Goal: Information Seeking & Learning: Learn about a topic

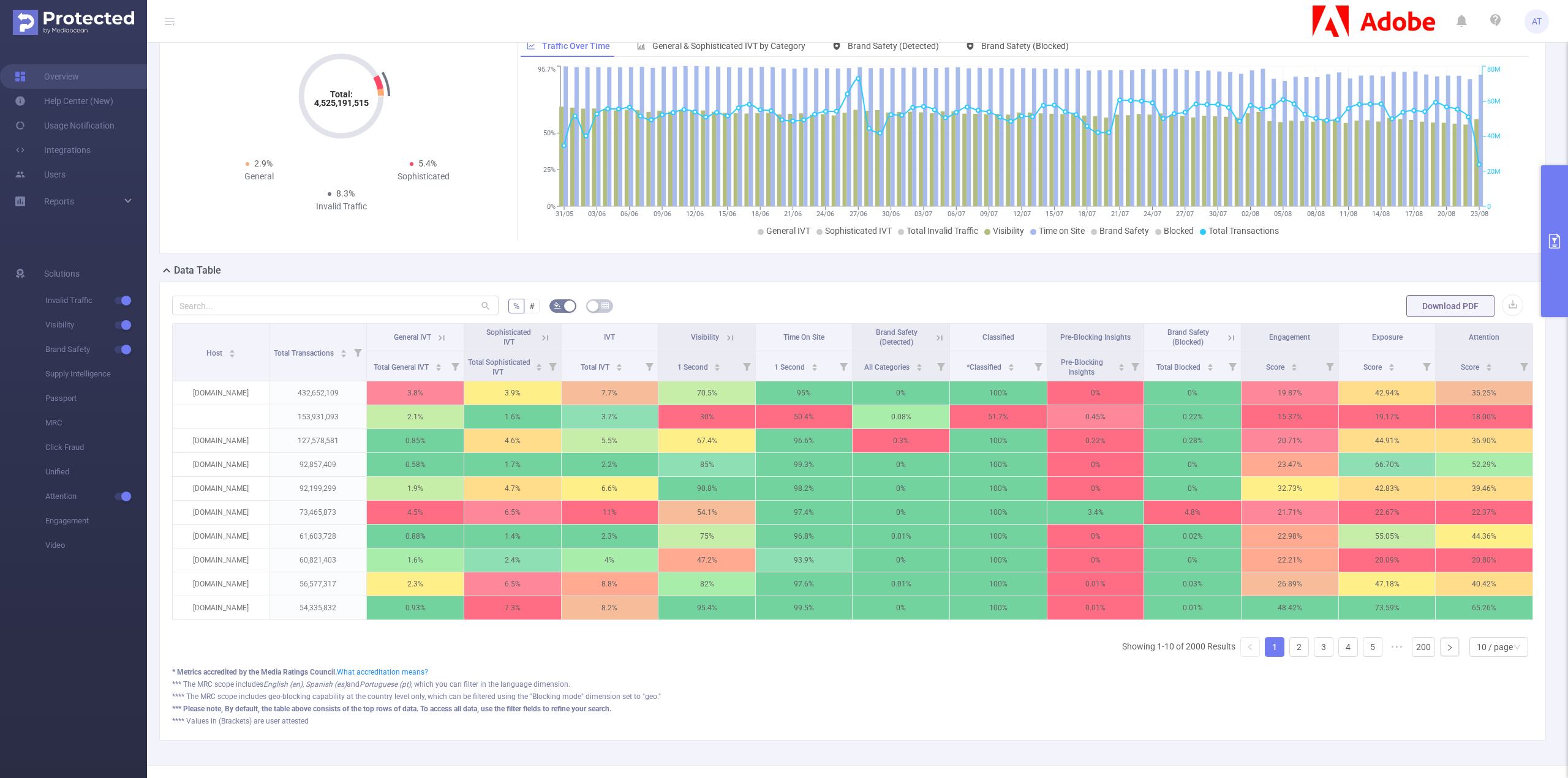
scroll to position [123, 0]
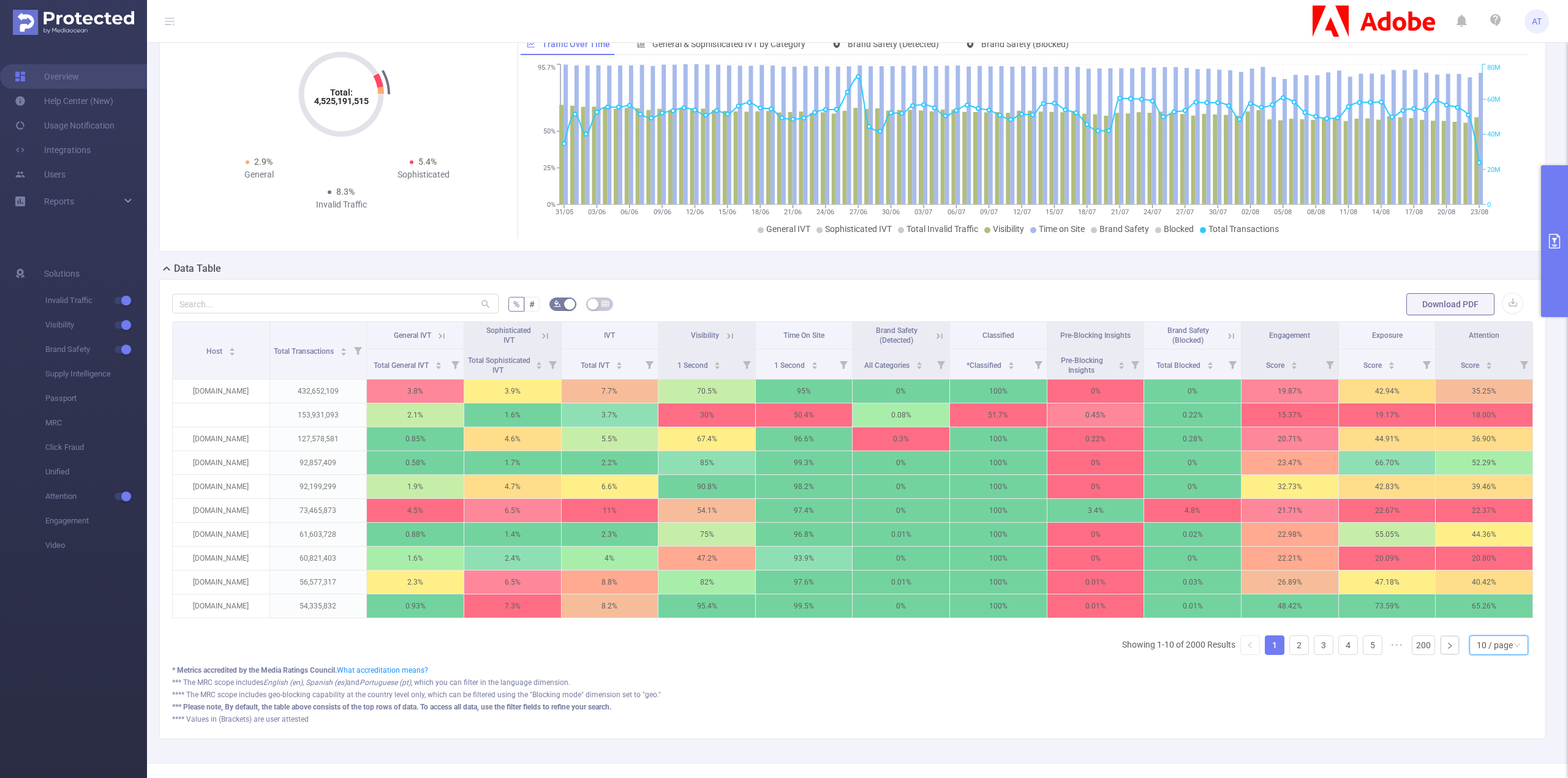
click at [1484, 646] on div "10 / page" at bounding box center [1494, 645] width 36 height 18
drag, startPoint x: 1497, startPoint y: 630, endPoint x: 1506, endPoint y: 607, distance: 24.7
click at [1497, 630] on li "50 / page" at bounding box center [1490, 630] width 59 height 20
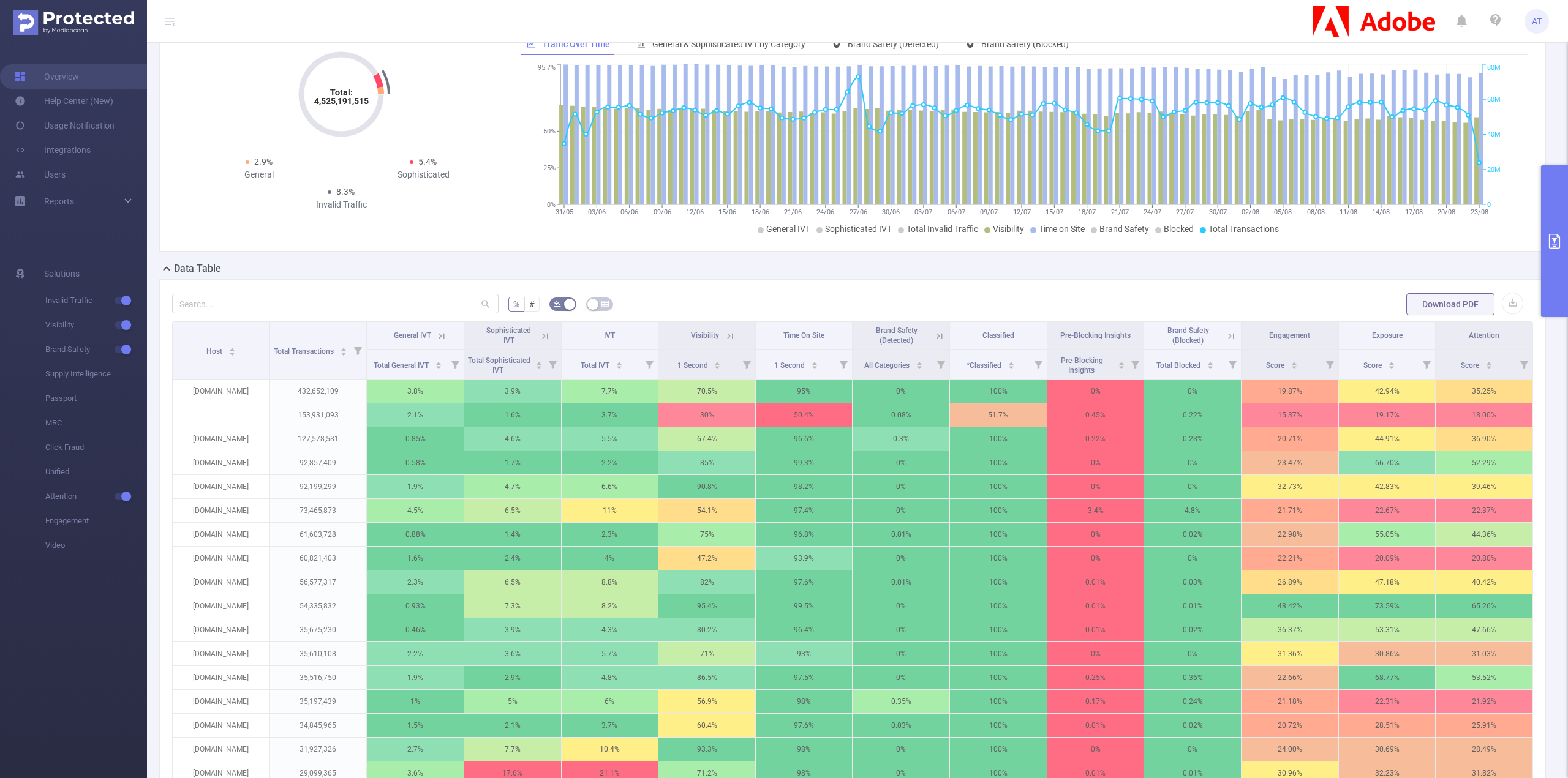
click at [635, 326] on th "IVT" at bounding box center [610, 335] width 98 height 28
click at [612, 358] on div "Total IVT" at bounding box center [601, 364] width 42 height 12
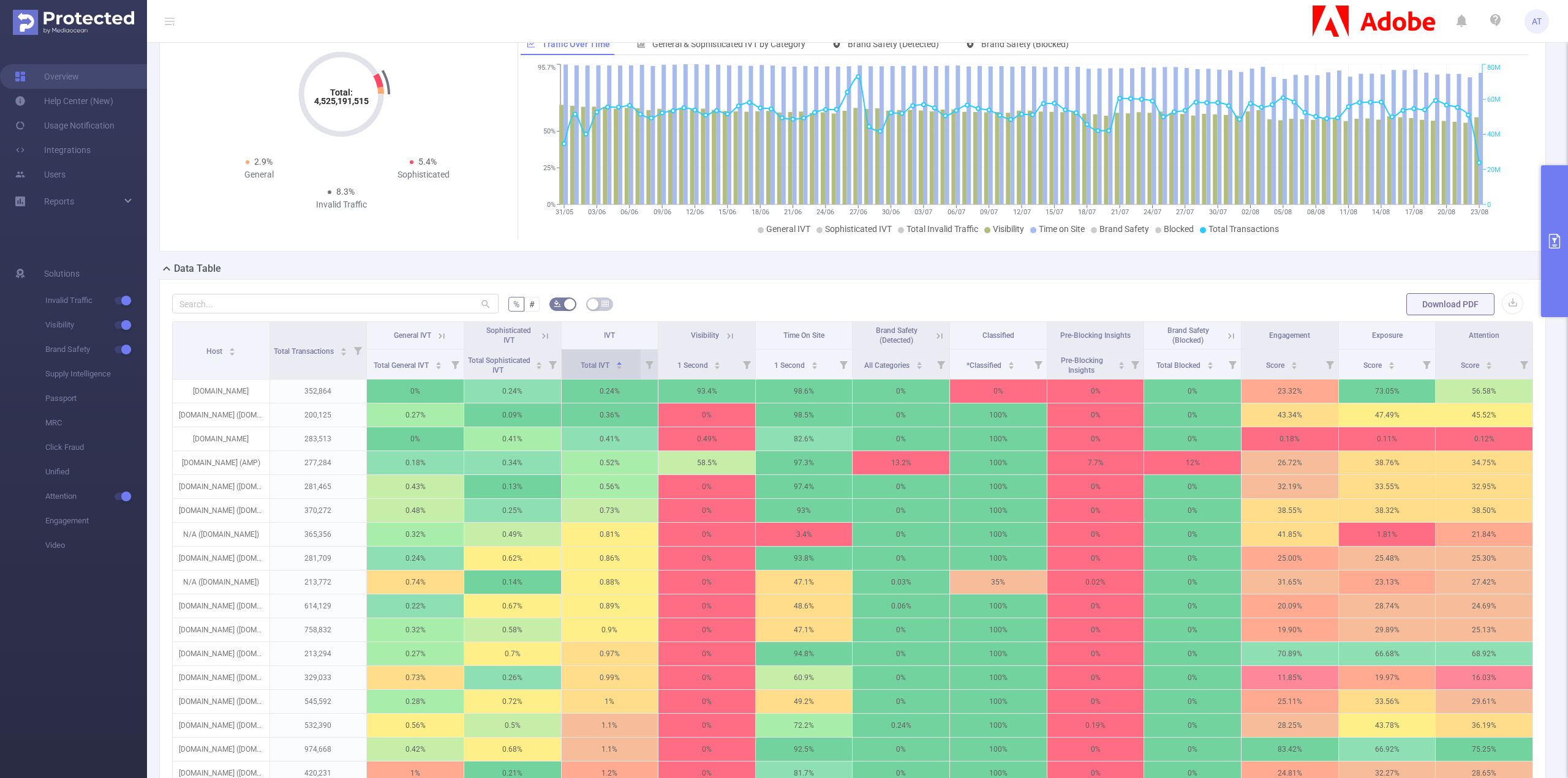
click at [612, 358] on div "Total IVT" at bounding box center [601, 364] width 42 height 12
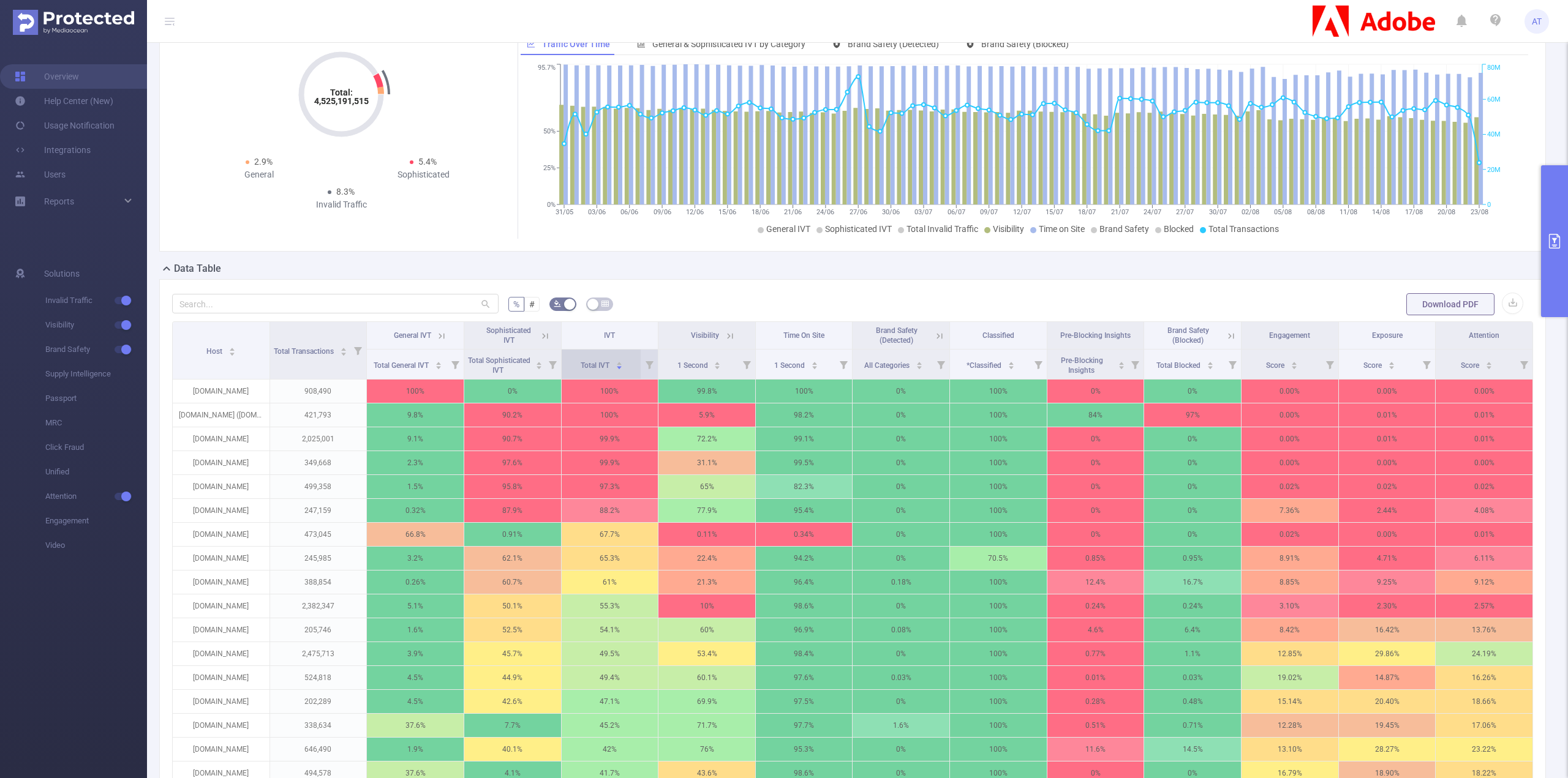
click at [612, 358] on div "Total IVT" at bounding box center [601, 364] width 42 height 12
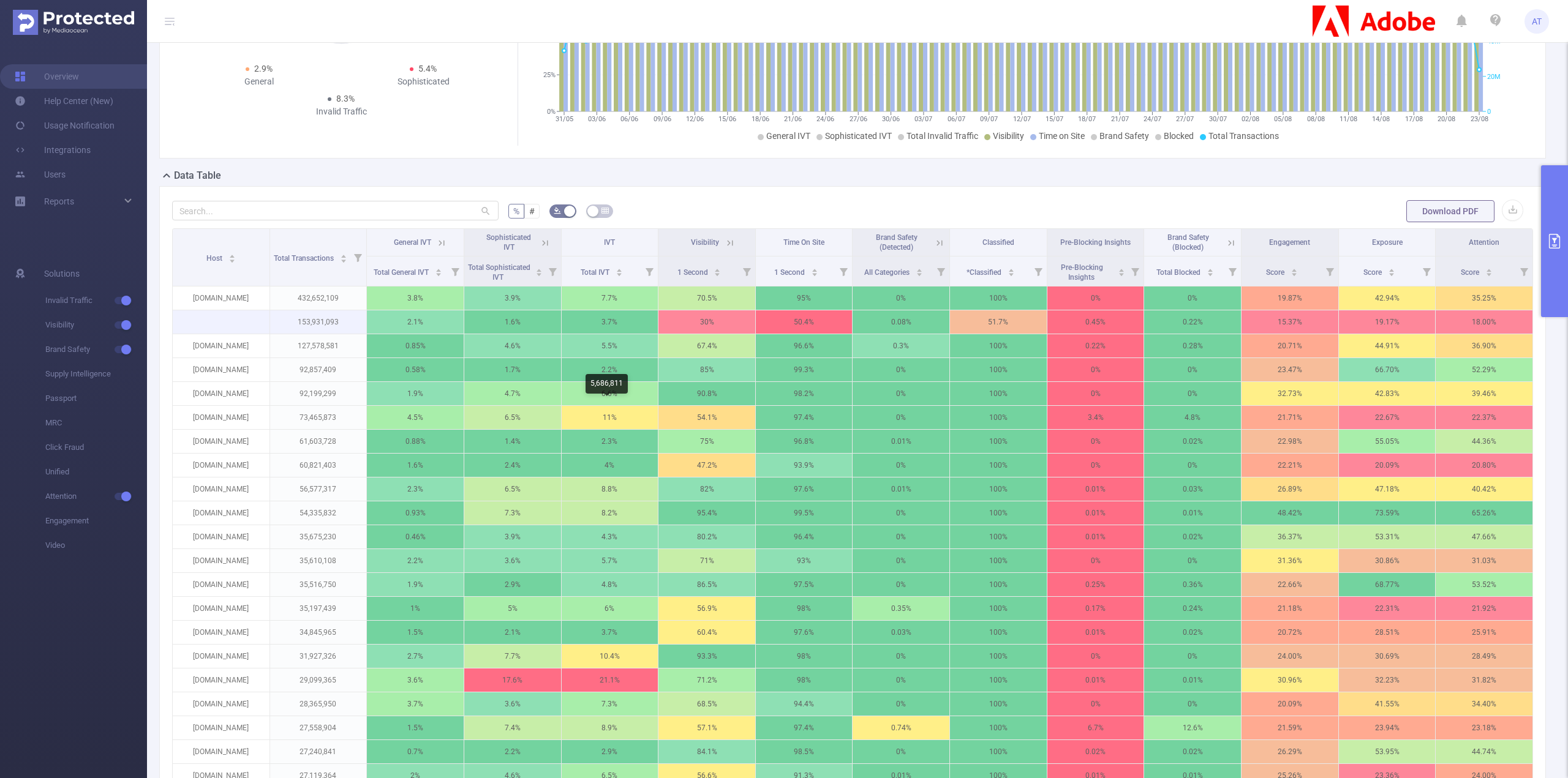
scroll to position [245, 0]
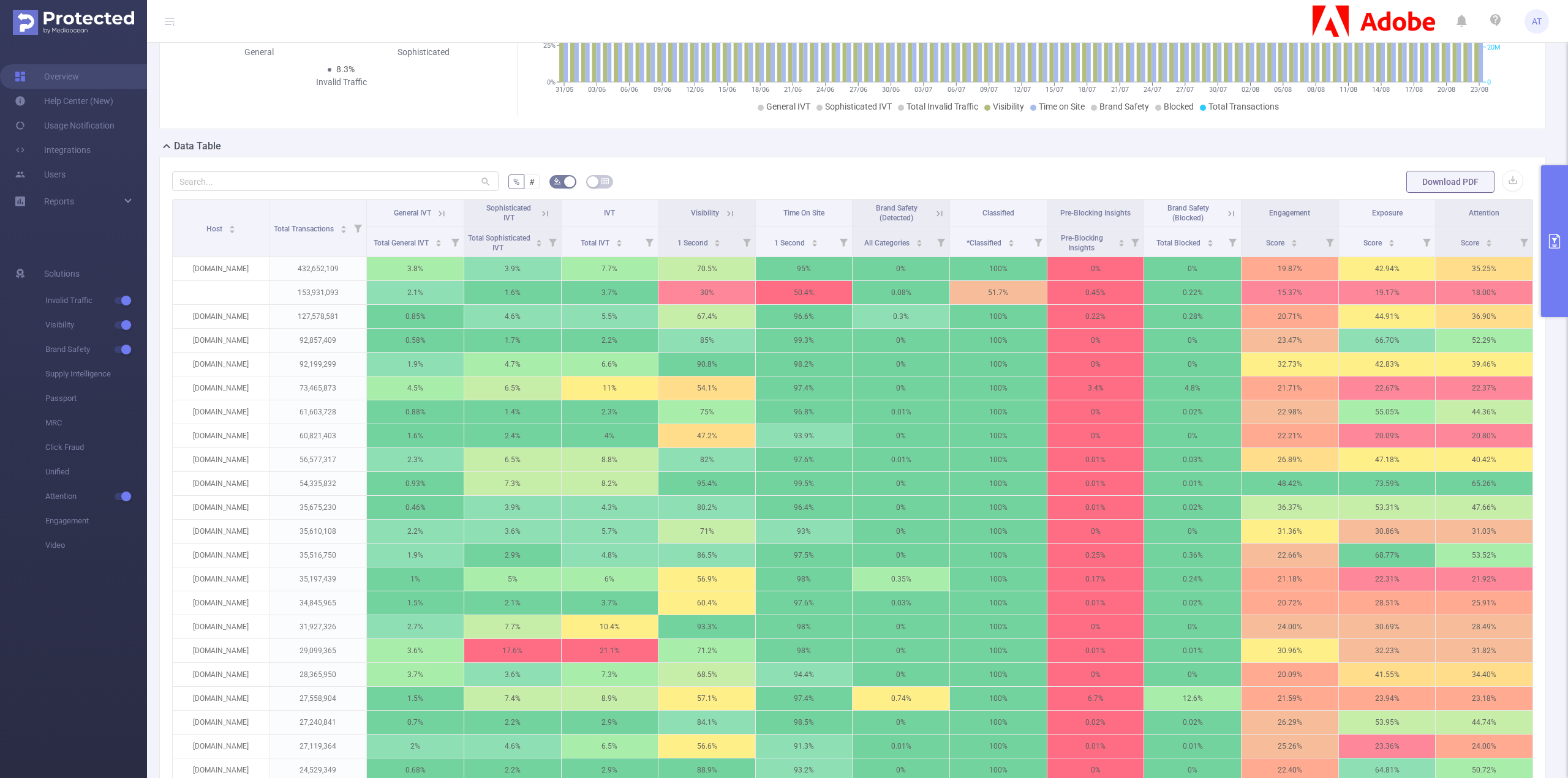
click at [1226, 215] on icon at bounding box center [1231, 213] width 11 height 11
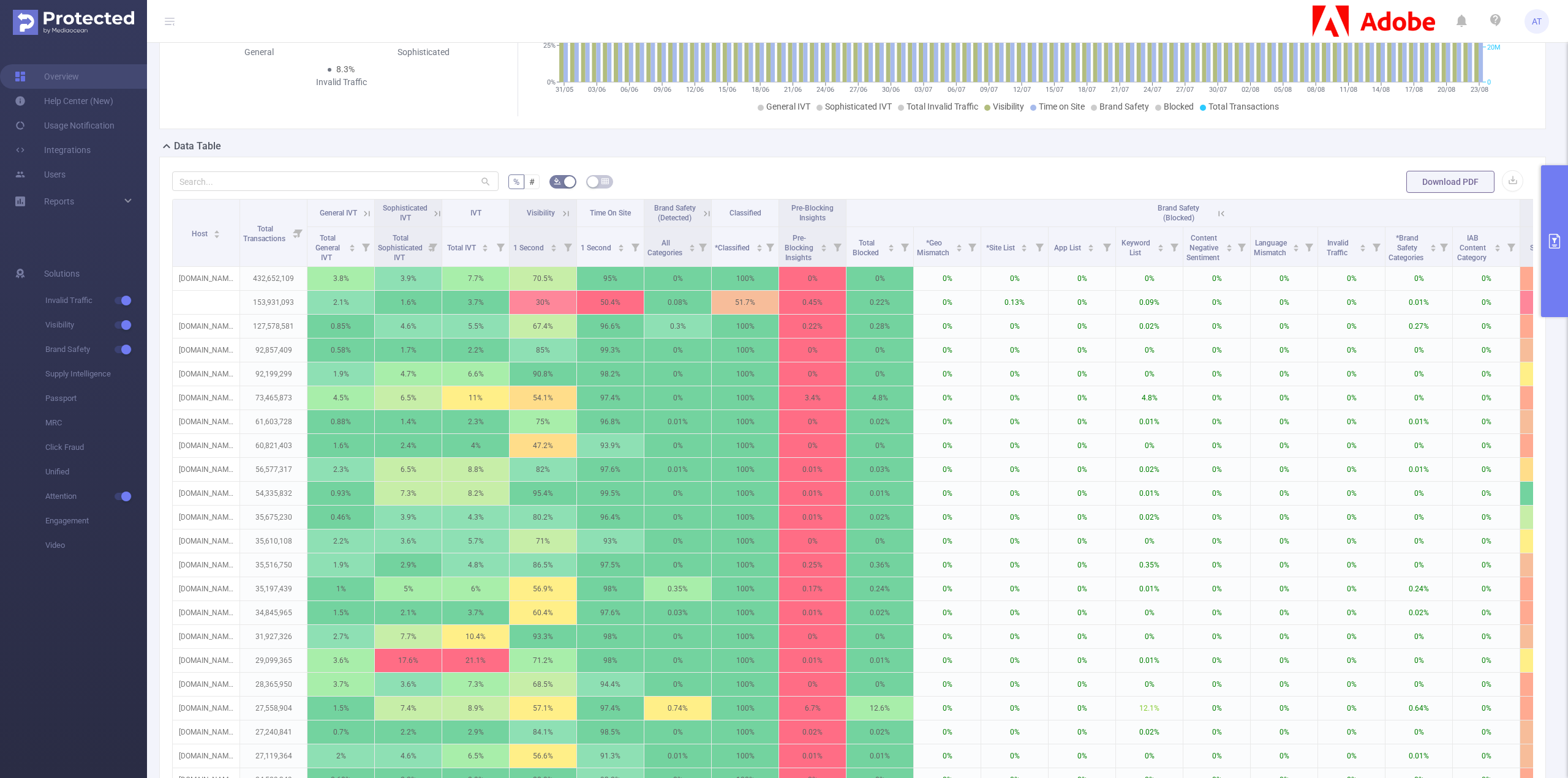
click at [1214, 213] on icon at bounding box center [1220, 213] width 15 height 12
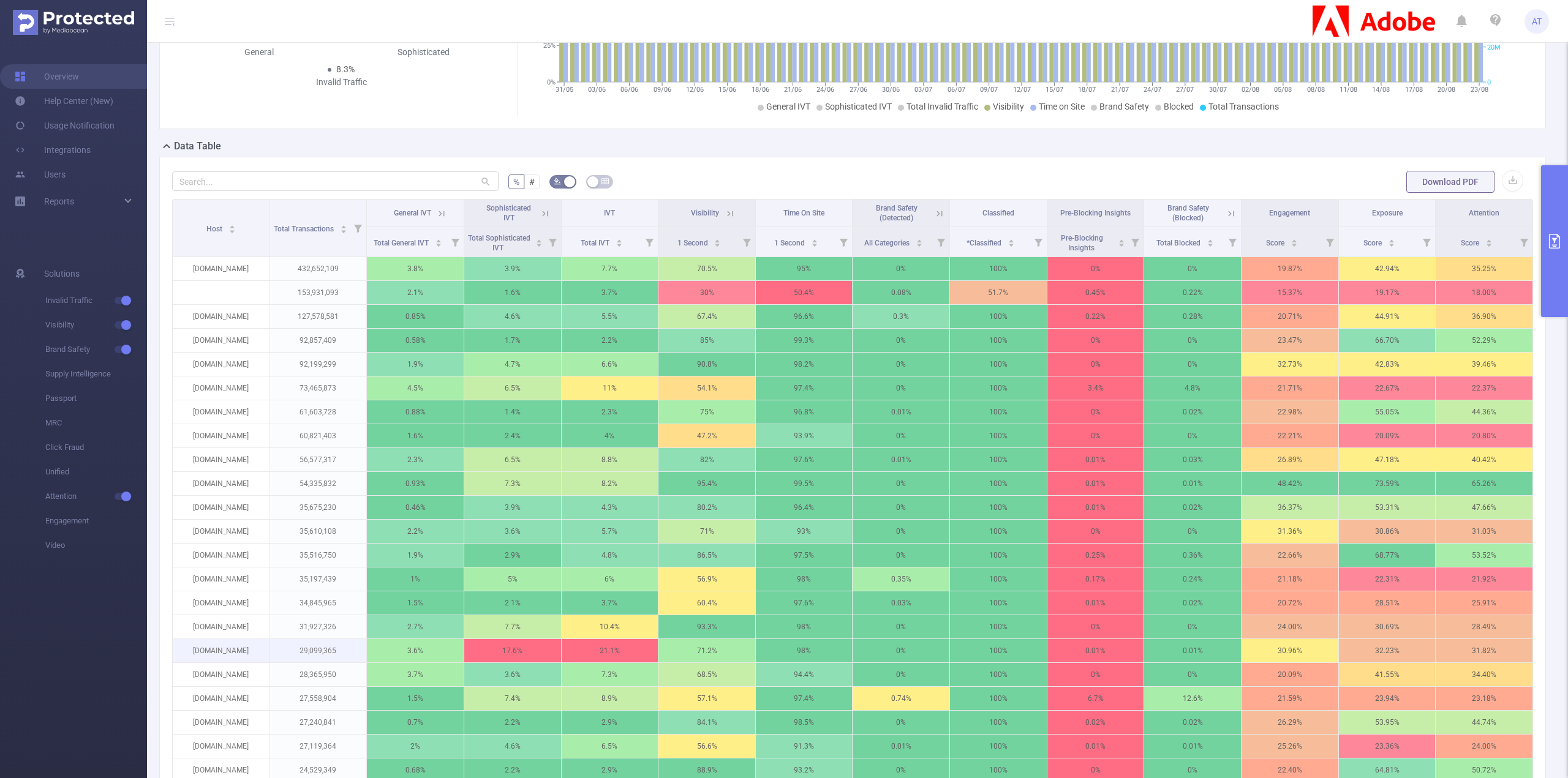
click at [201, 639] on p "[DOMAIN_NAME]" at bounding box center [221, 651] width 97 height 23
click at [207, 642] on p "[DOMAIN_NAME]" at bounding box center [221, 651] width 97 height 23
click at [207, 642] on p "[DOMAIN_NAME]" at bounding box center [221, 651] width 97 height 23
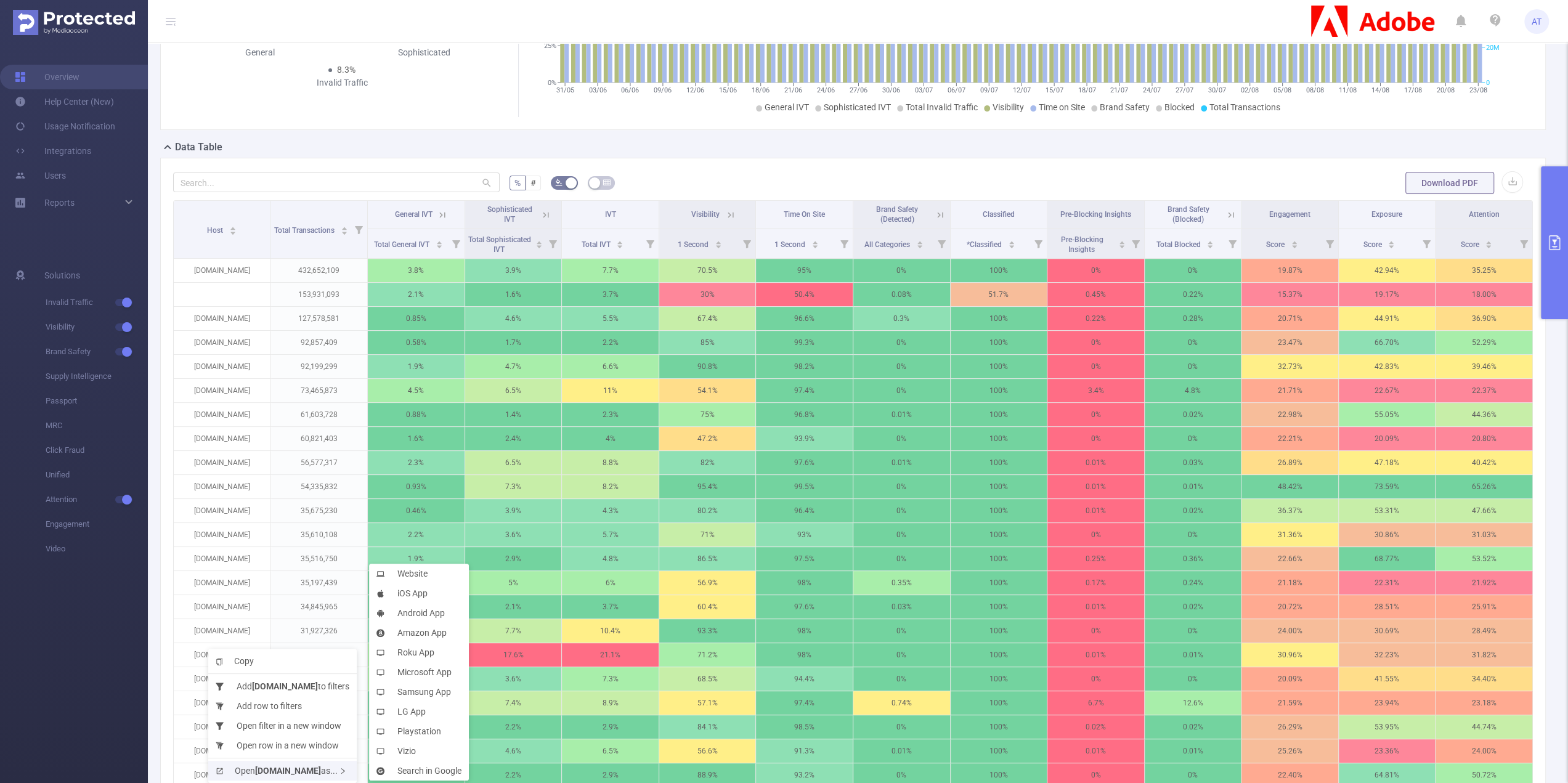
click at [286, 765] on div "Open [DOMAIN_NAME] as..." at bounding box center [282, 771] width 149 height 20
click at [424, 575] on li "Website" at bounding box center [419, 574] width 100 height 20
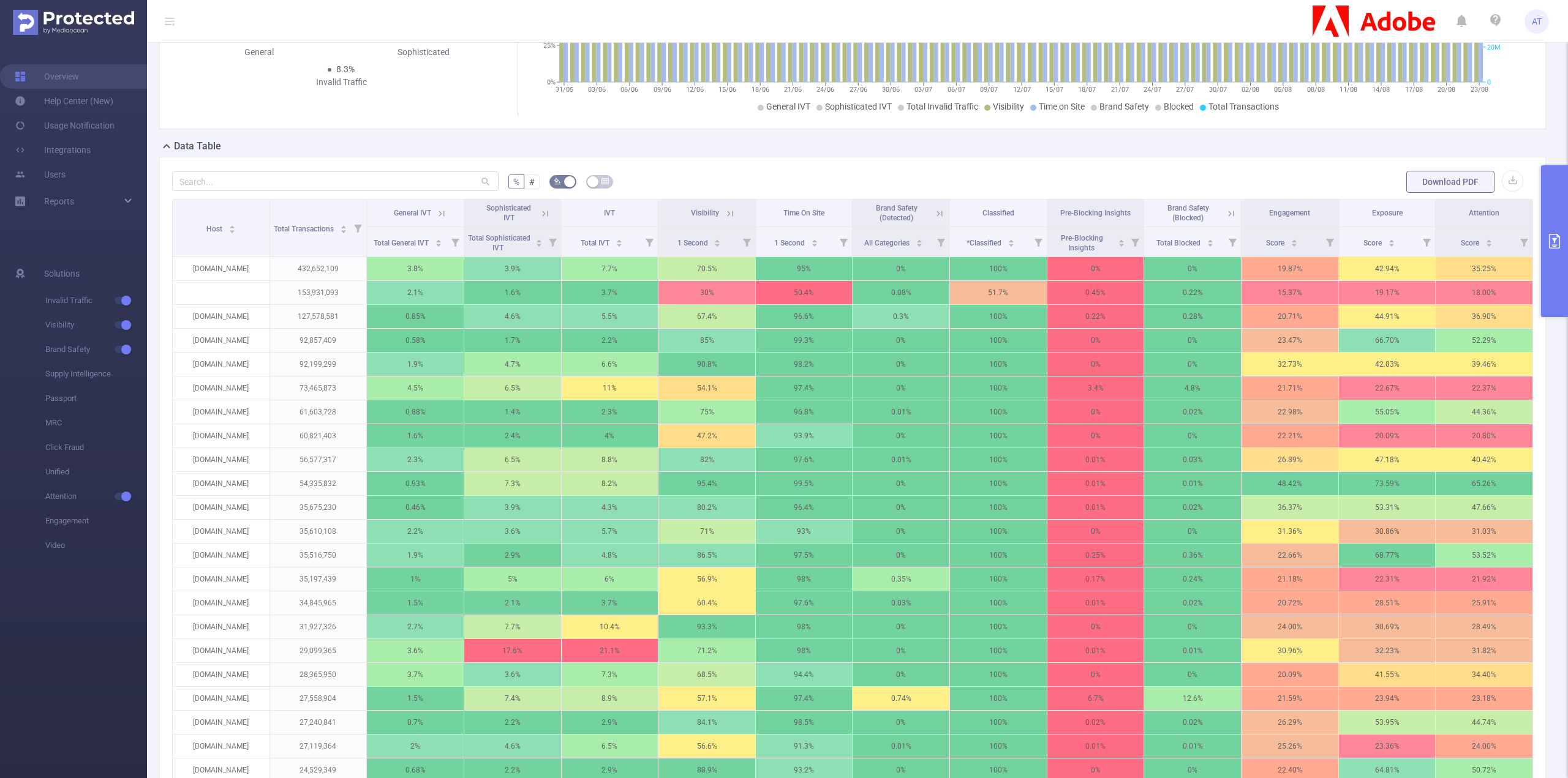
click at [547, 211] on icon at bounding box center [545, 213] width 11 height 11
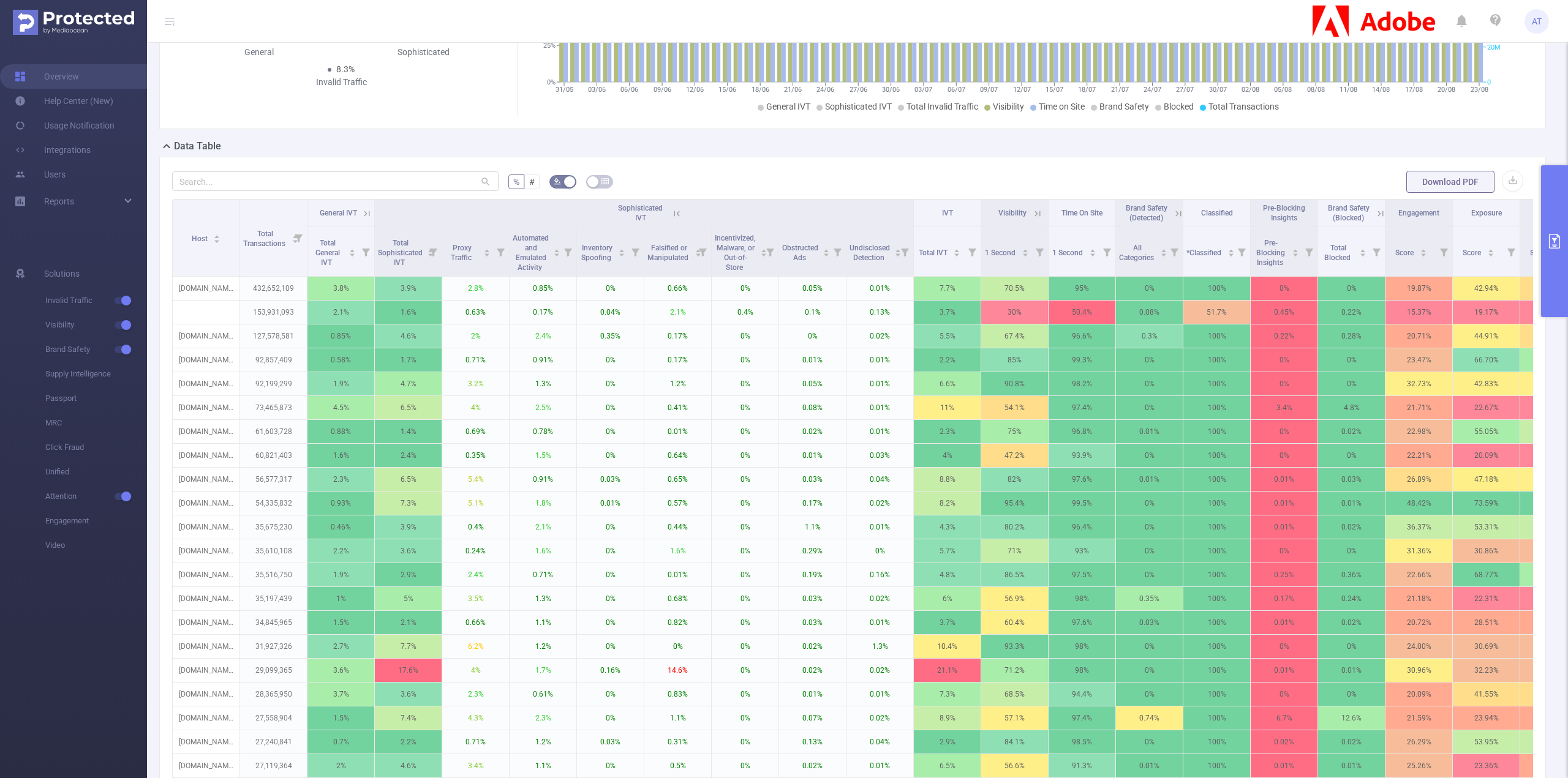
click at [680, 211] on icon at bounding box center [677, 213] width 11 height 11
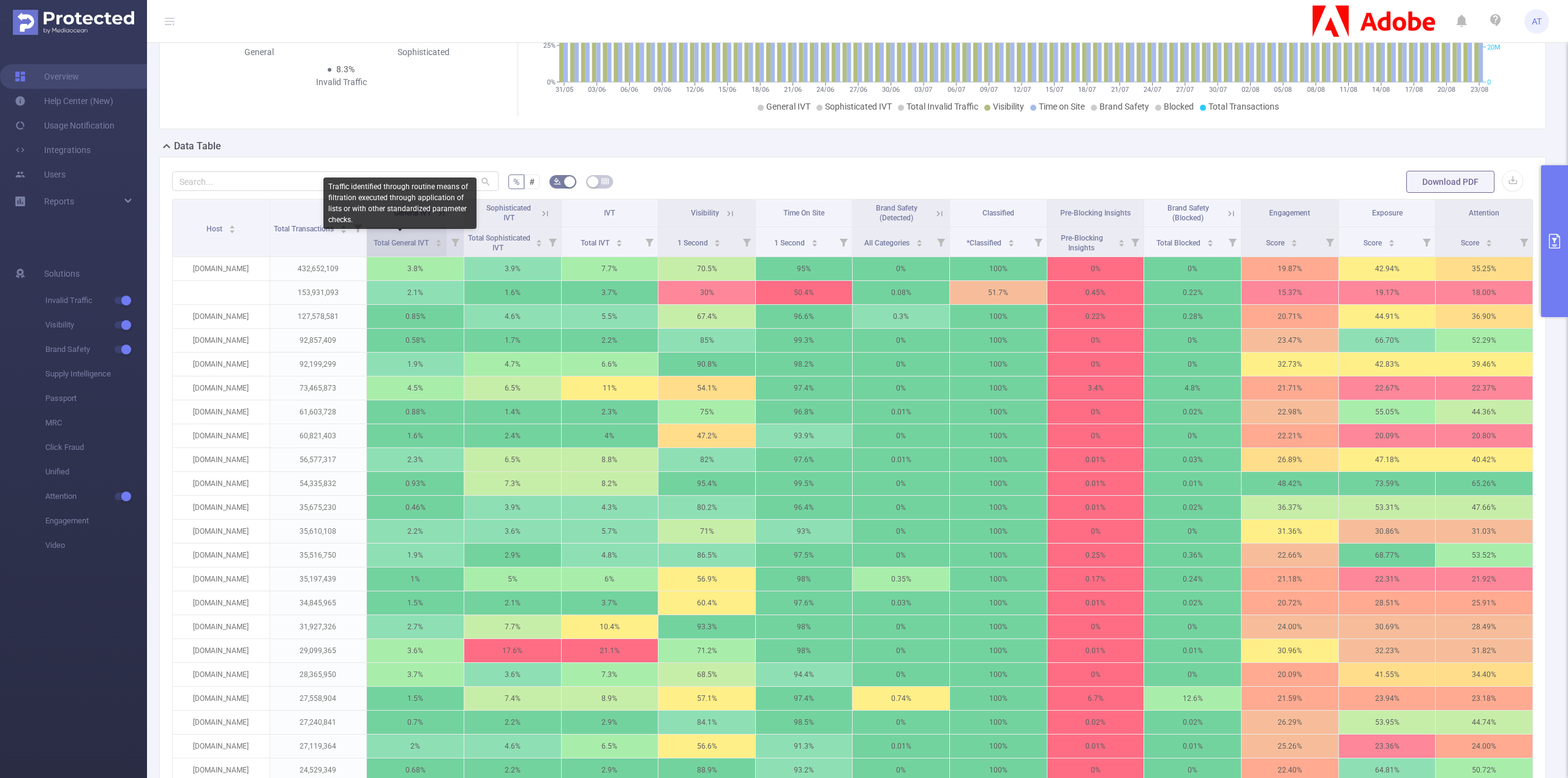
click at [409, 241] on span "Total General IVT" at bounding box center [402, 243] width 57 height 9
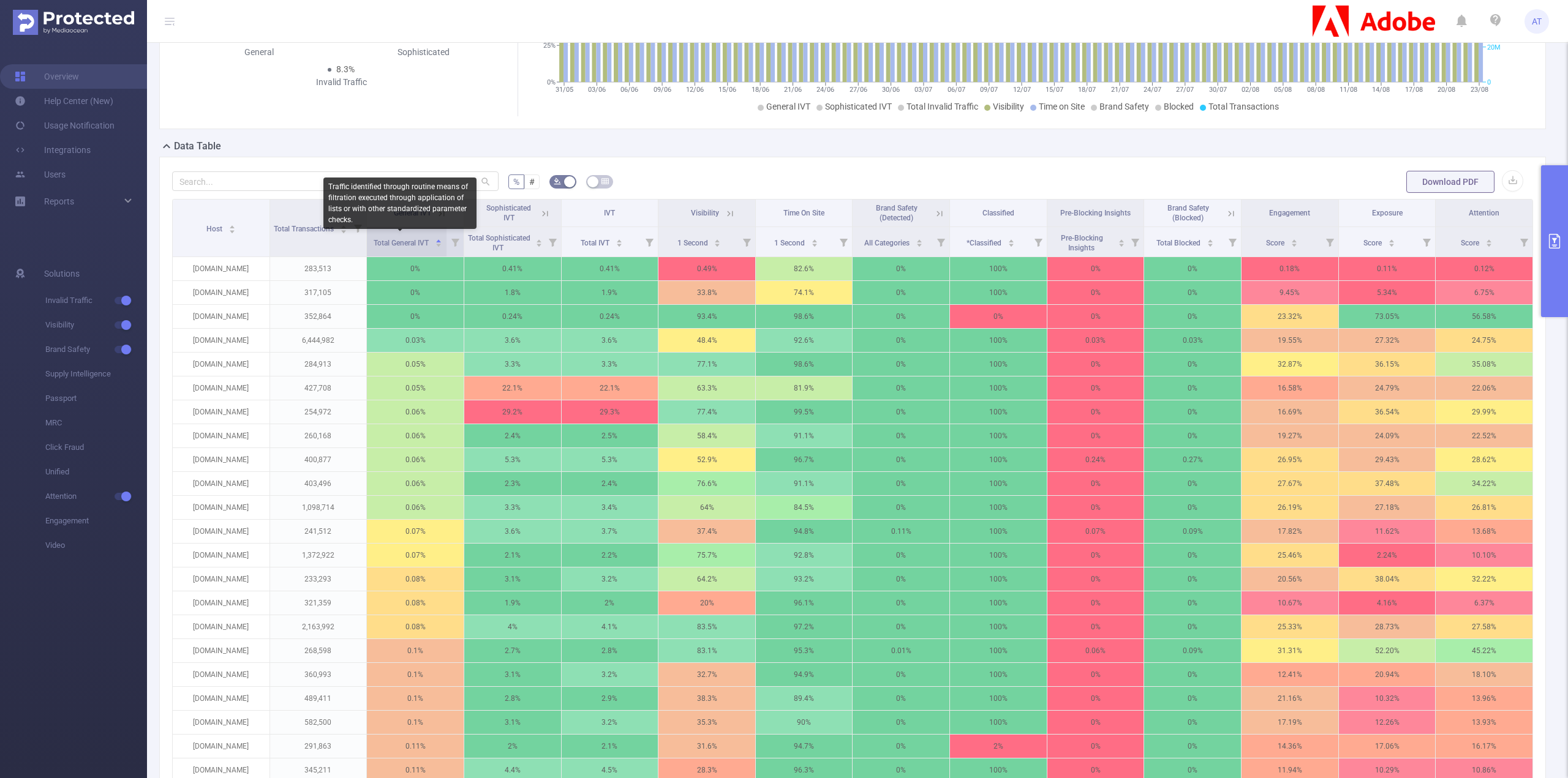
click at [409, 241] on span "Total General IVT" at bounding box center [402, 243] width 57 height 9
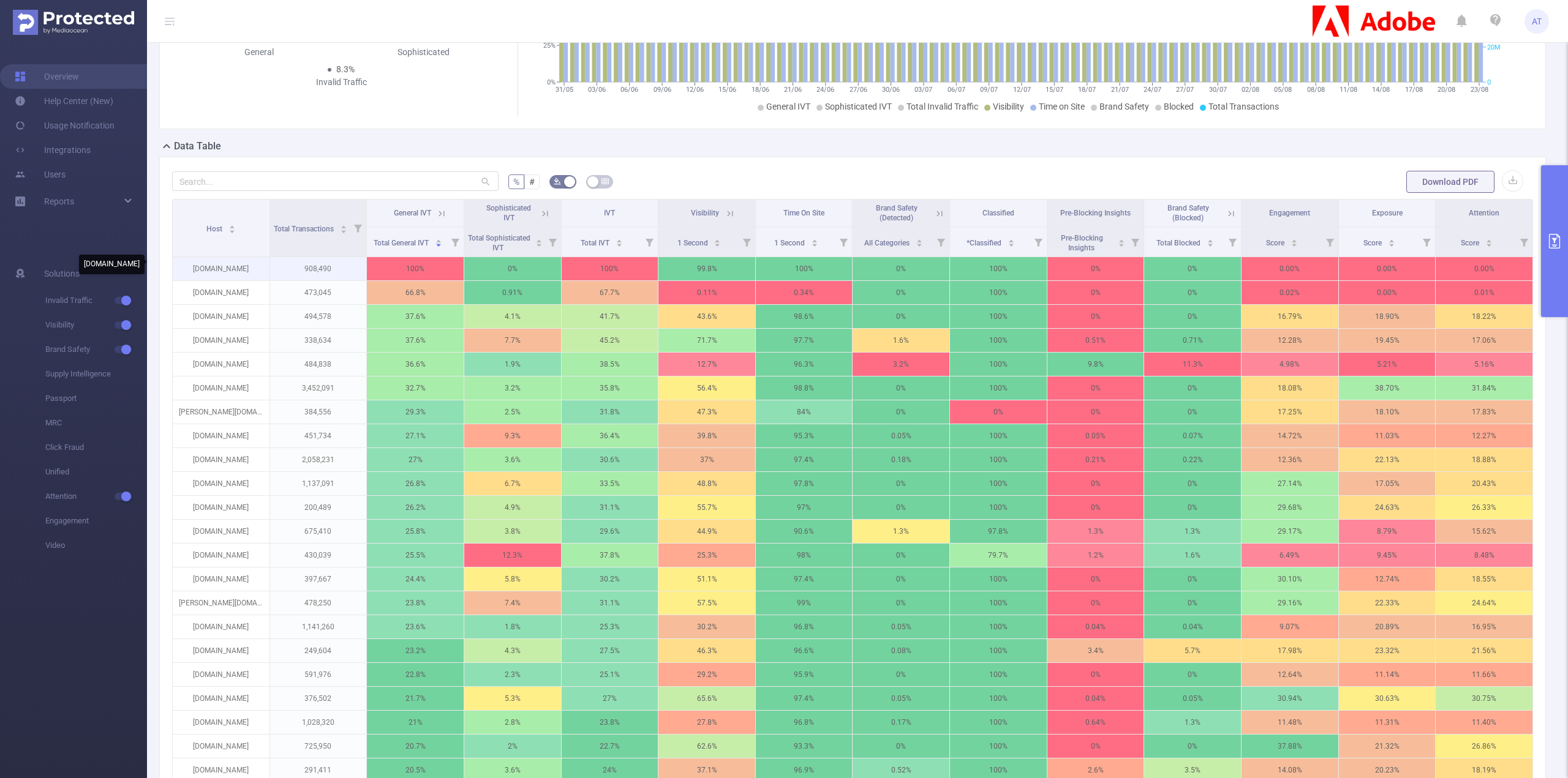
click at [241, 260] on p "[DOMAIN_NAME]" at bounding box center [221, 268] width 97 height 23
click at [240, 265] on p "[DOMAIN_NAME]" at bounding box center [221, 268] width 97 height 23
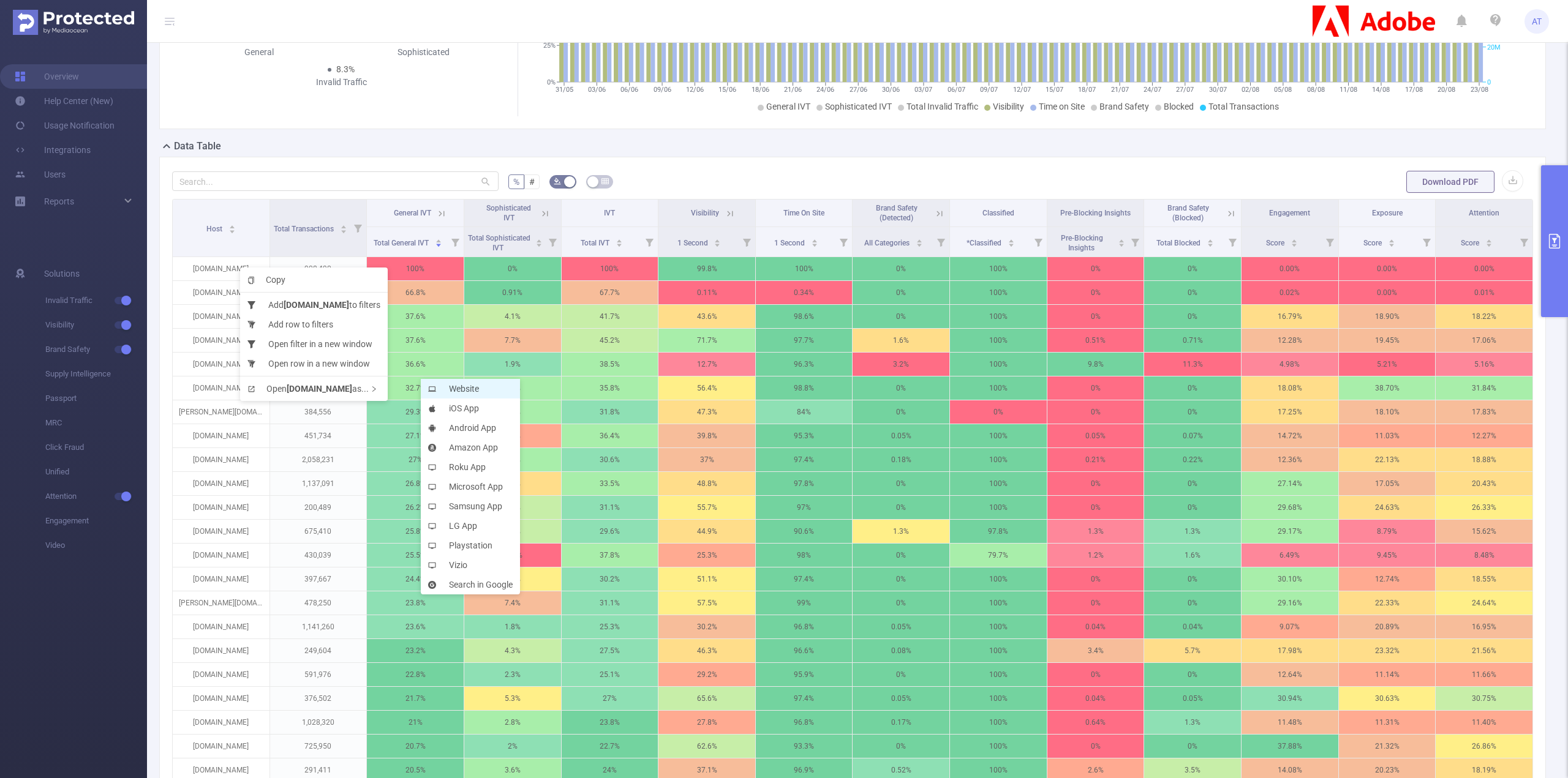
click at [439, 392] on icon at bounding box center [435, 389] width 14 height 8
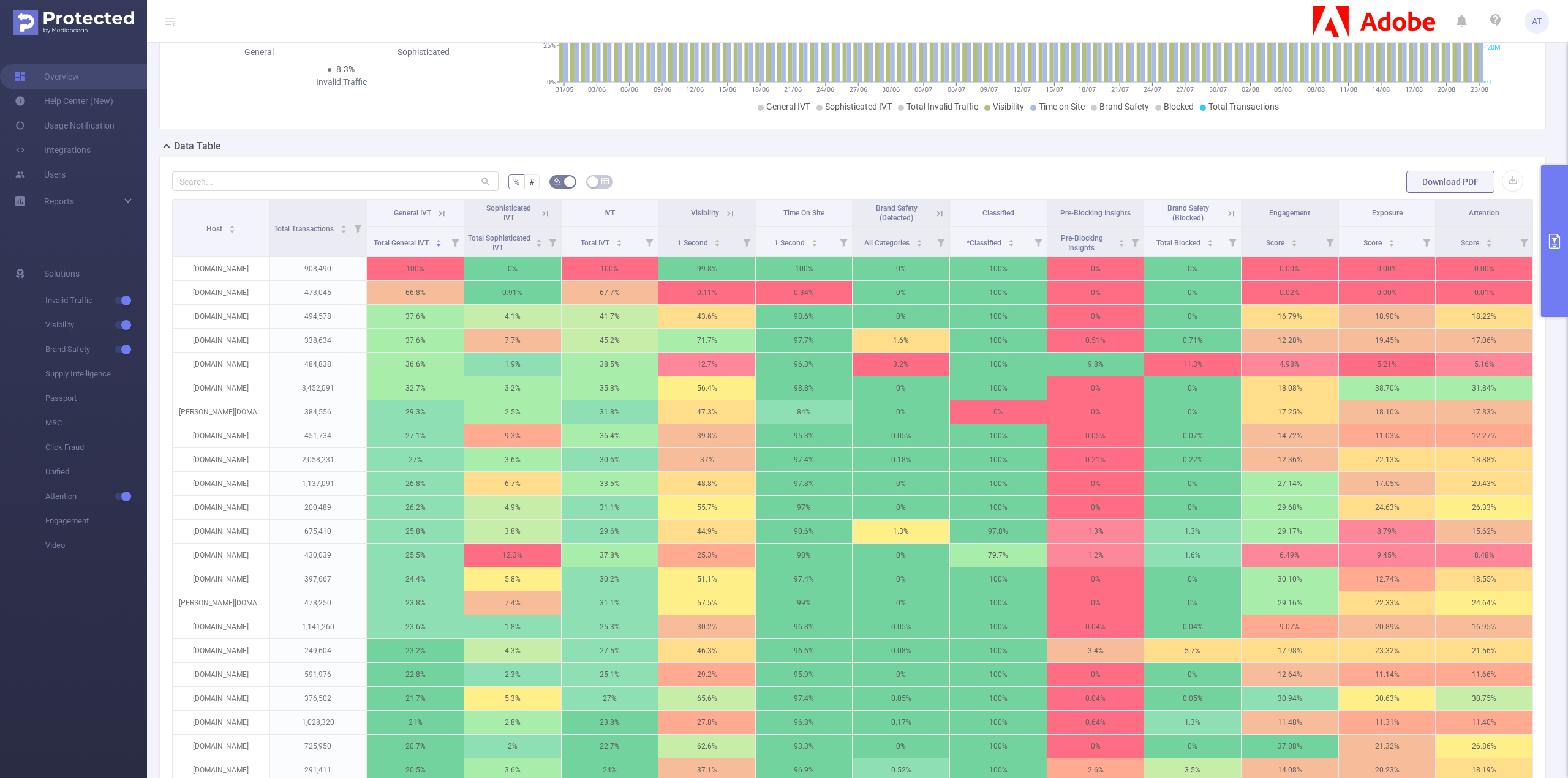
click at [442, 211] on icon at bounding box center [441, 213] width 5 height 5
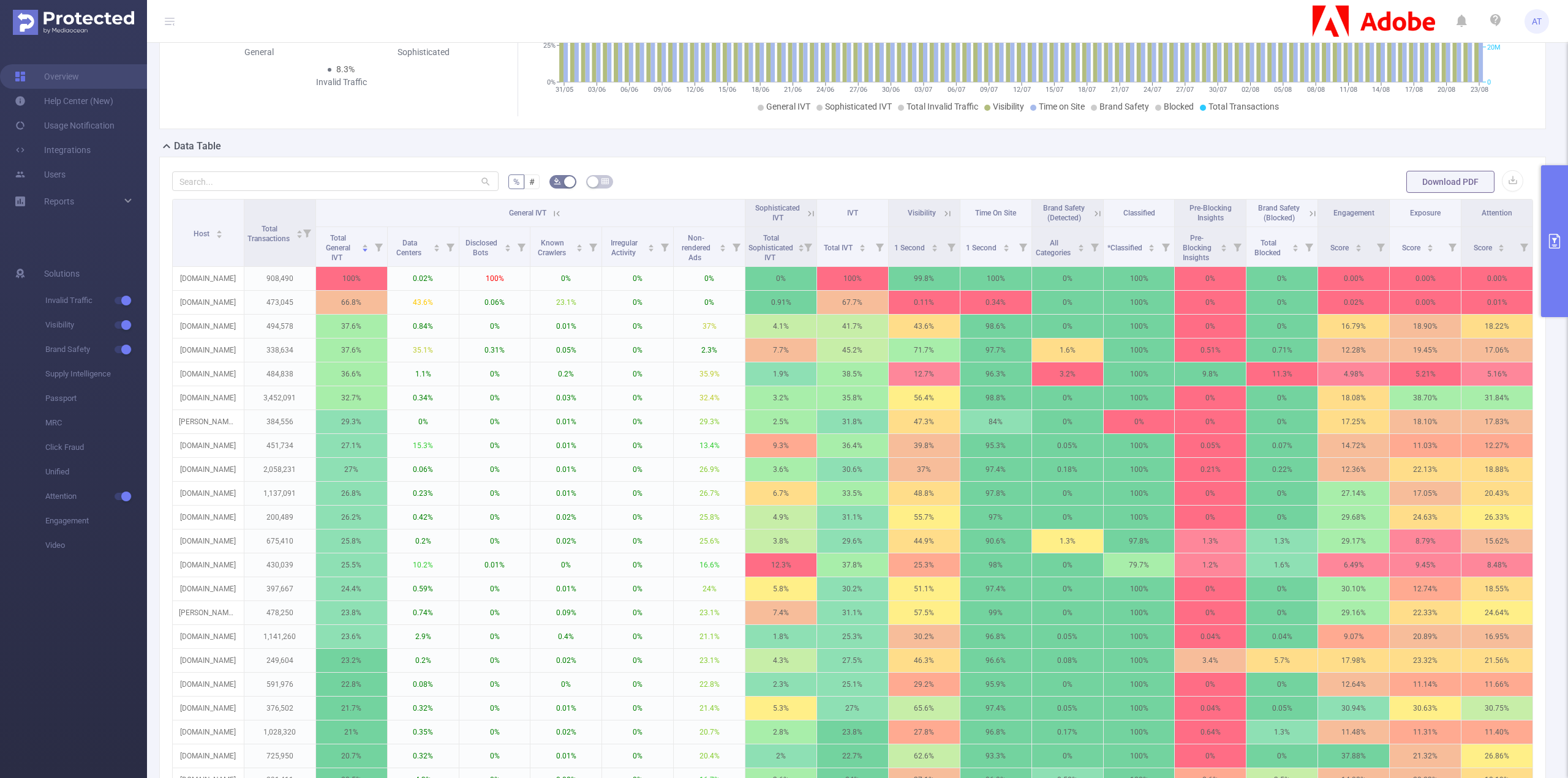
click at [551, 212] on icon at bounding box center [557, 213] width 11 height 11
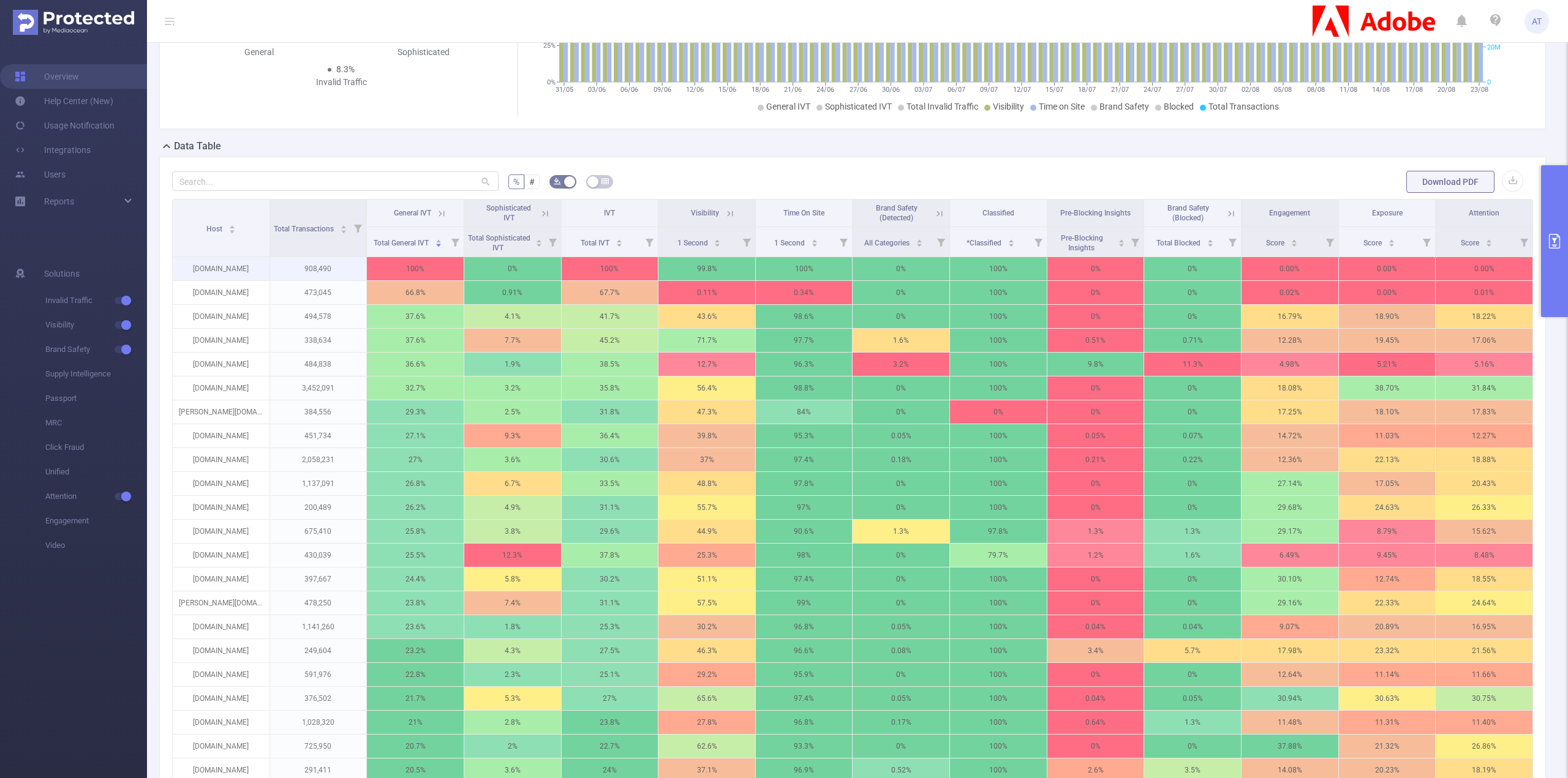
click at [235, 263] on p "[DOMAIN_NAME]" at bounding box center [221, 268] width 97 height 23
click at [263, 278] on span "Copy" at bounding box center [262, 277] width 38 height 9
